Goal: Find specific page/section: Find specific page/section

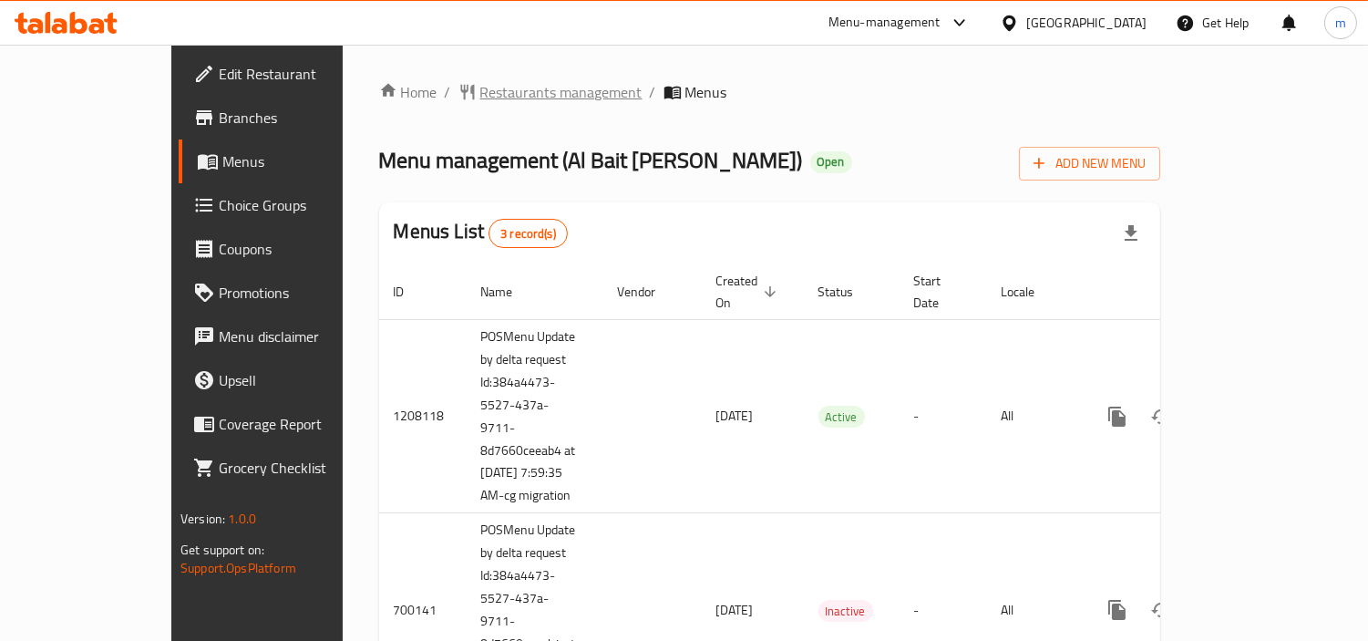
click at [499, 92] on span "Restaurants management" at bounding box center [561, 92] width 162 height 22
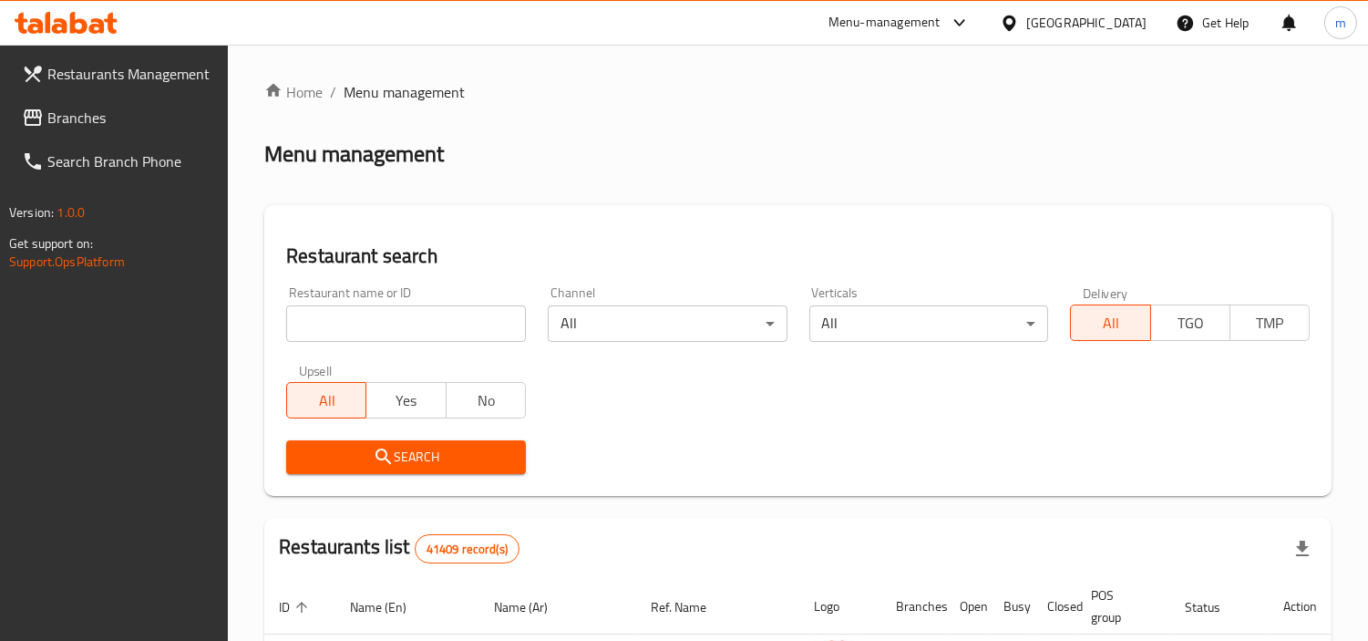
click at [365, 310] on input "search" at bounding box center [406, 323] width 240 height 36
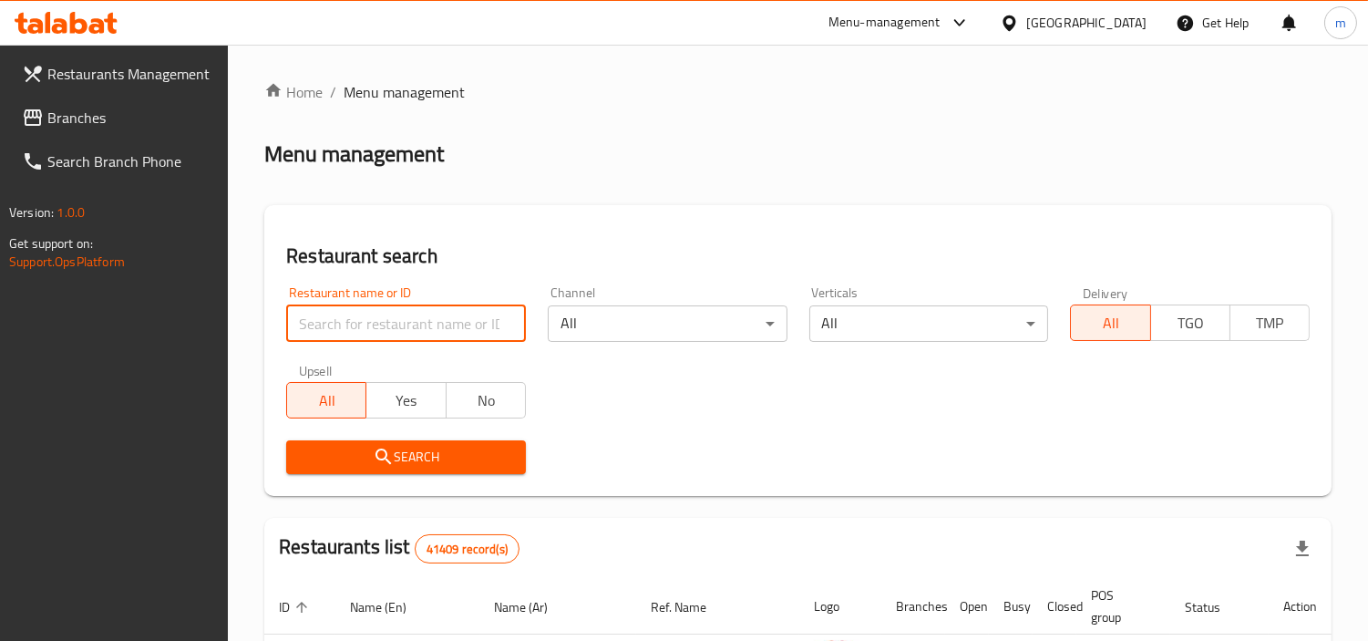
paste input "11345"
type input "11345"
click button "Search" at bounding box center [406, 457] width 240 height 34
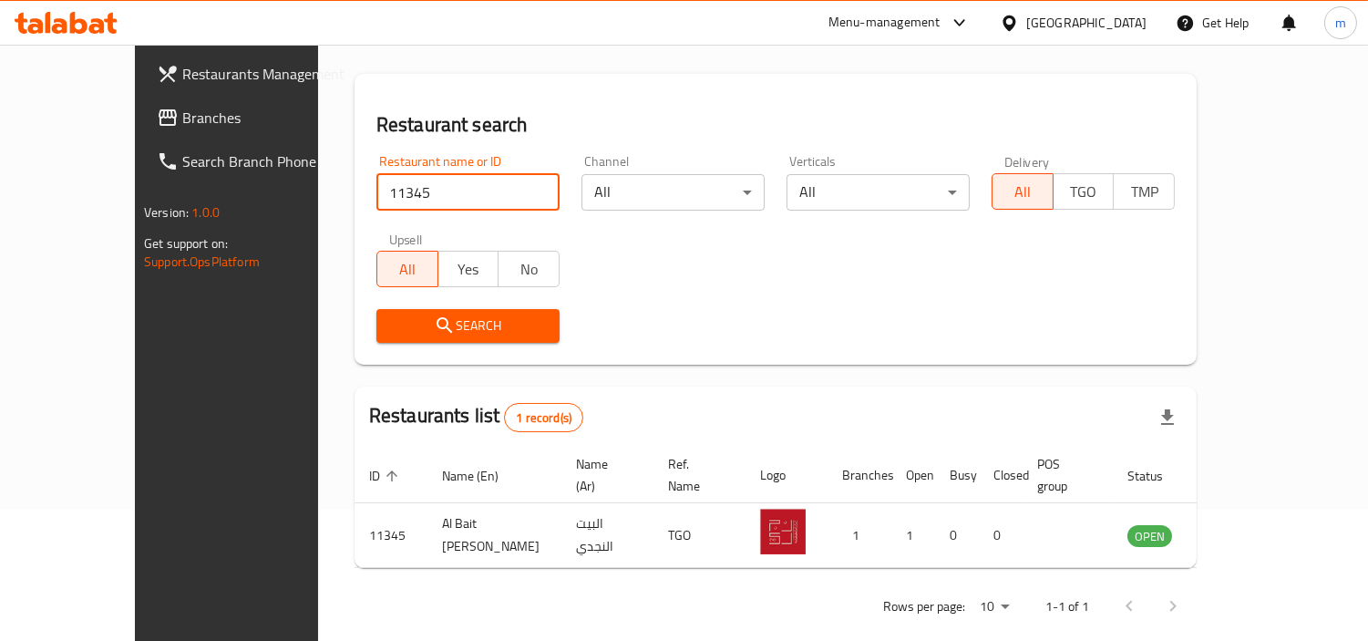
scroll to position [137, 0]
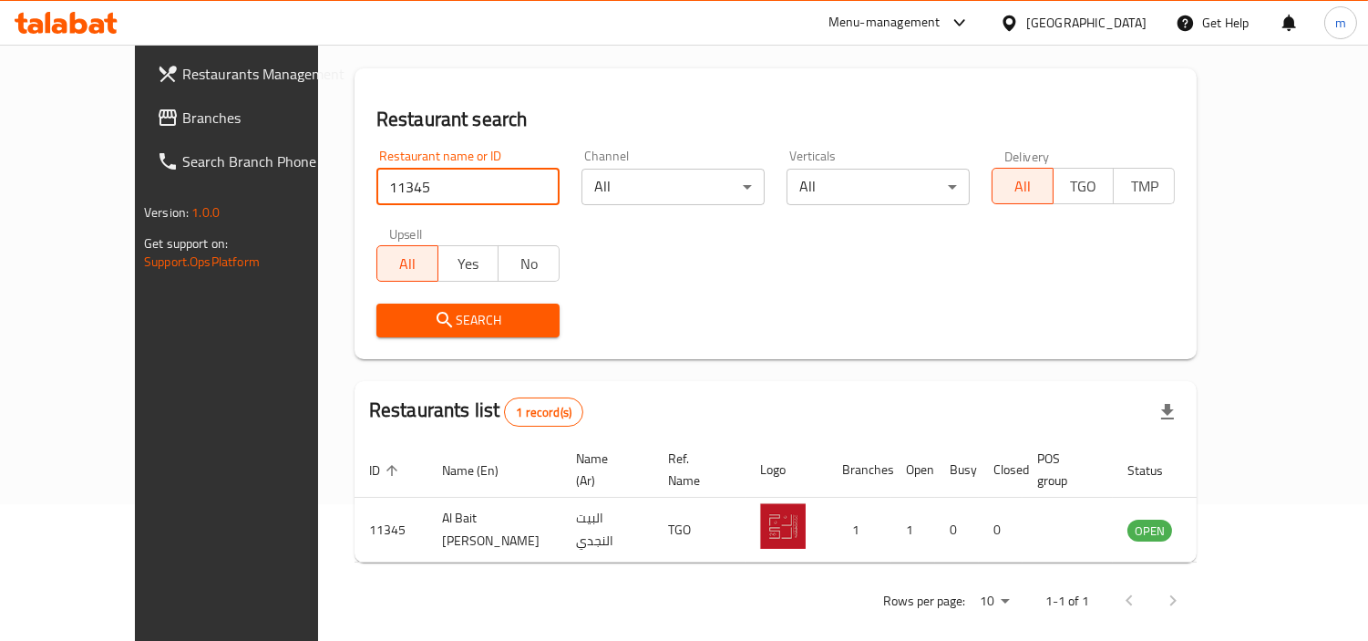
click at [182, 119] on span "Branches" at bounding box center [265, 118] width 167 height 22
